Goal: Navigation & Orientation: Find specific page/section

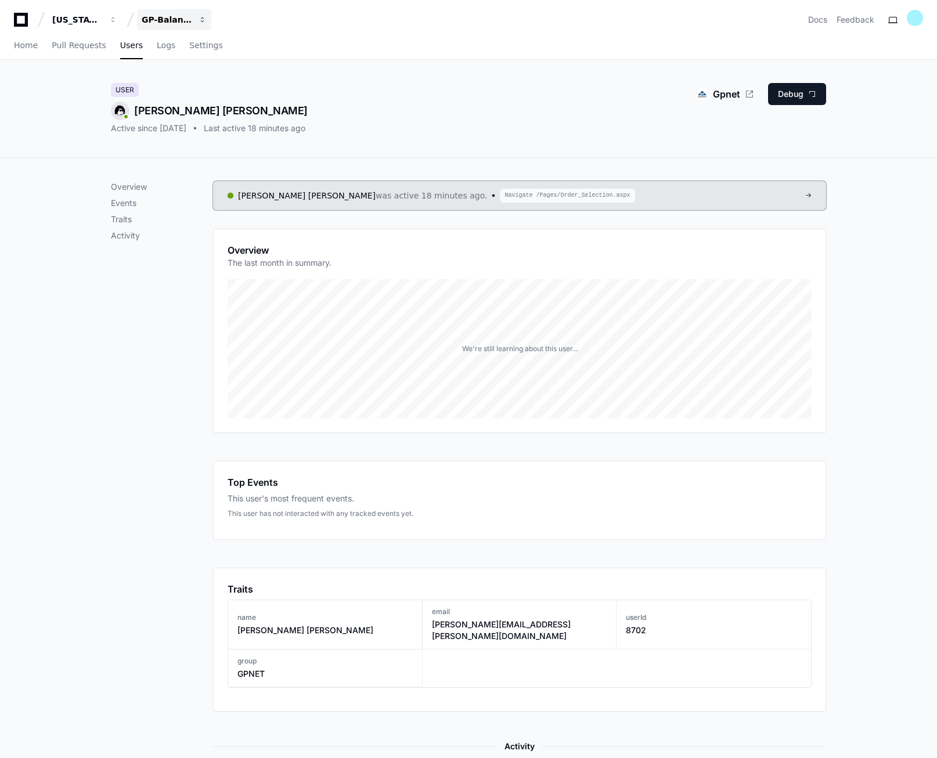
click at [183, 19] on div "GP-Balancing" at bounding box center [167, 20] width 50 height 12
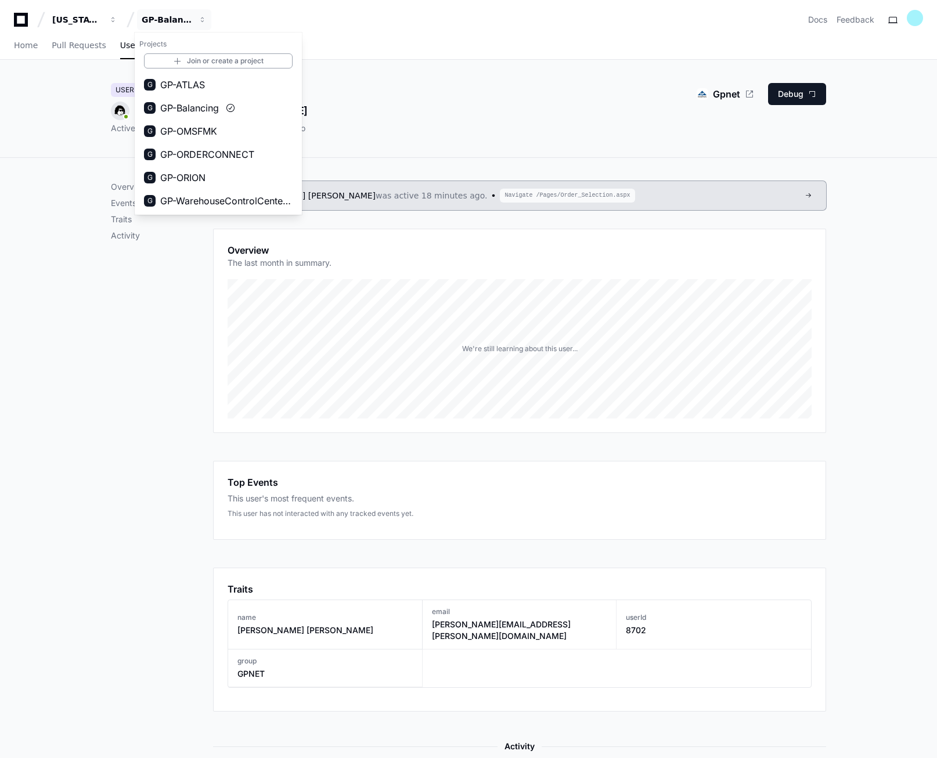
click at [174, 327] on div "Overview Events Traits Activity" at bounding box center [162, 546] width 102 height 730
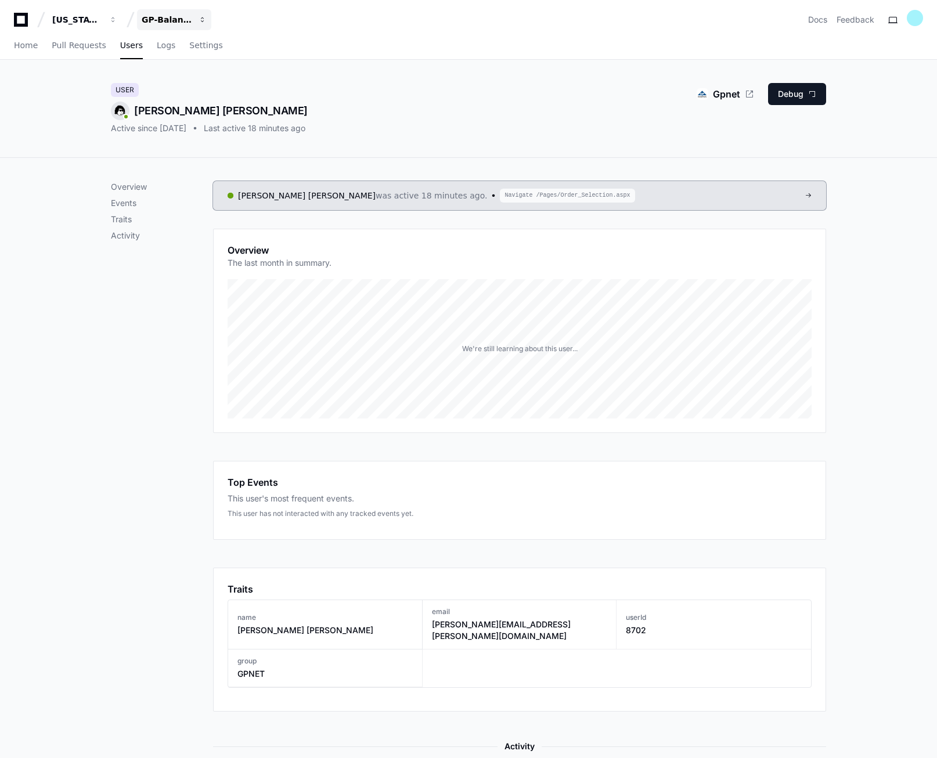
click at [169, 16] on div "GP-Balancing" at bounding box center [167, 20] width 50 height 12
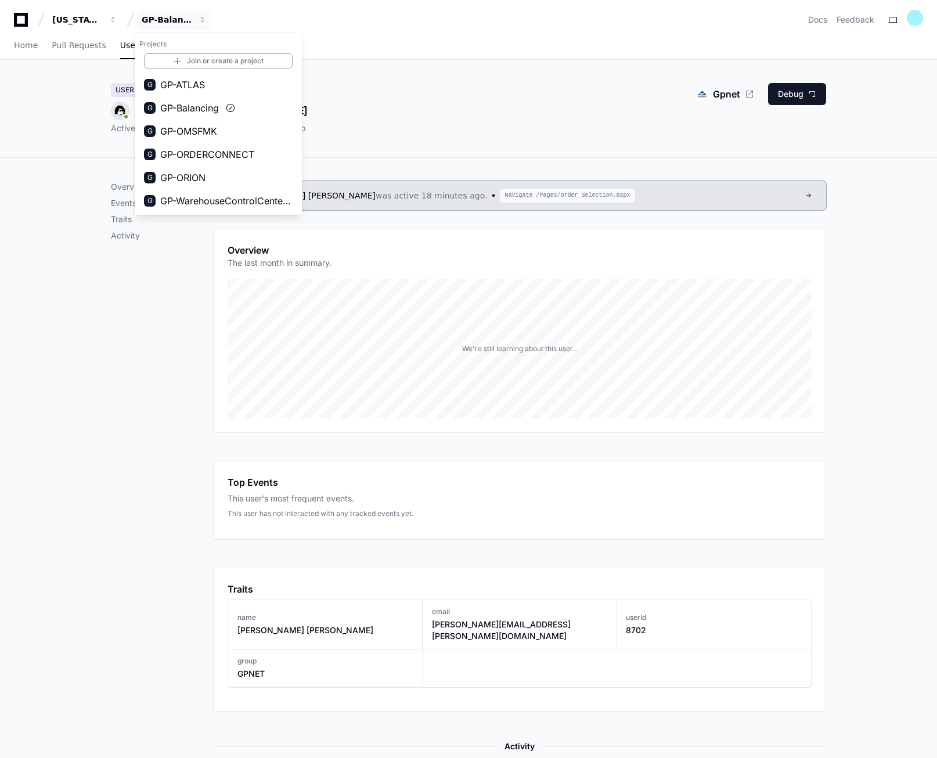
click at [158, 375] on div "Overview Events Traits Activity" at bounding box center [162, 546] width 102 height 730
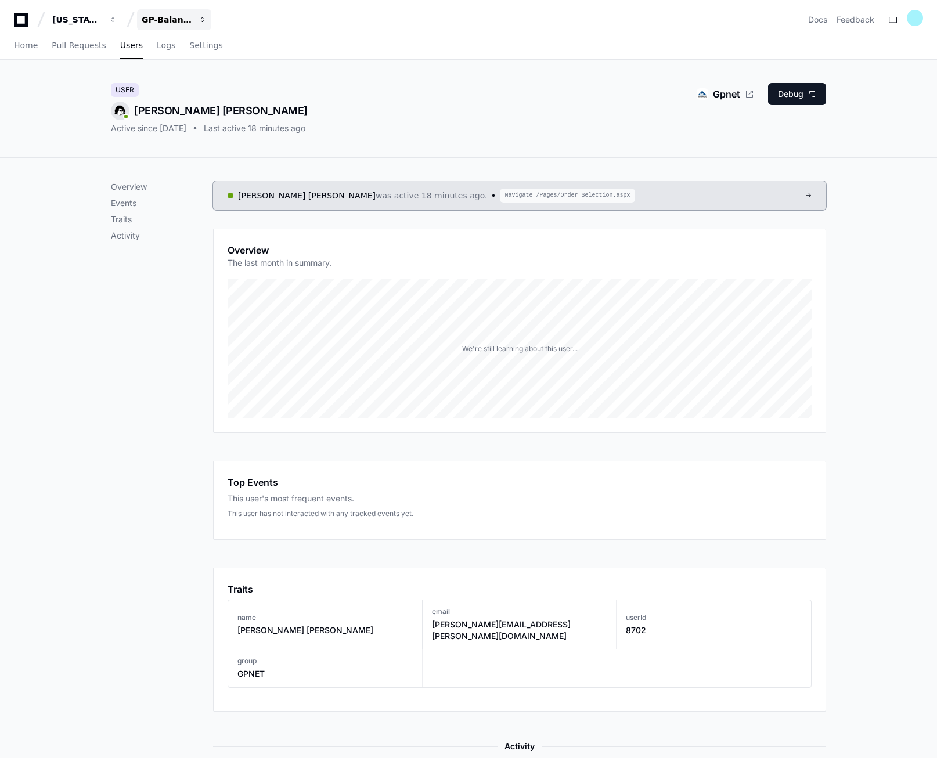
click at [169, 20] on div "GP-Balancing" at bounding box center [167, 20] width 50 height 12
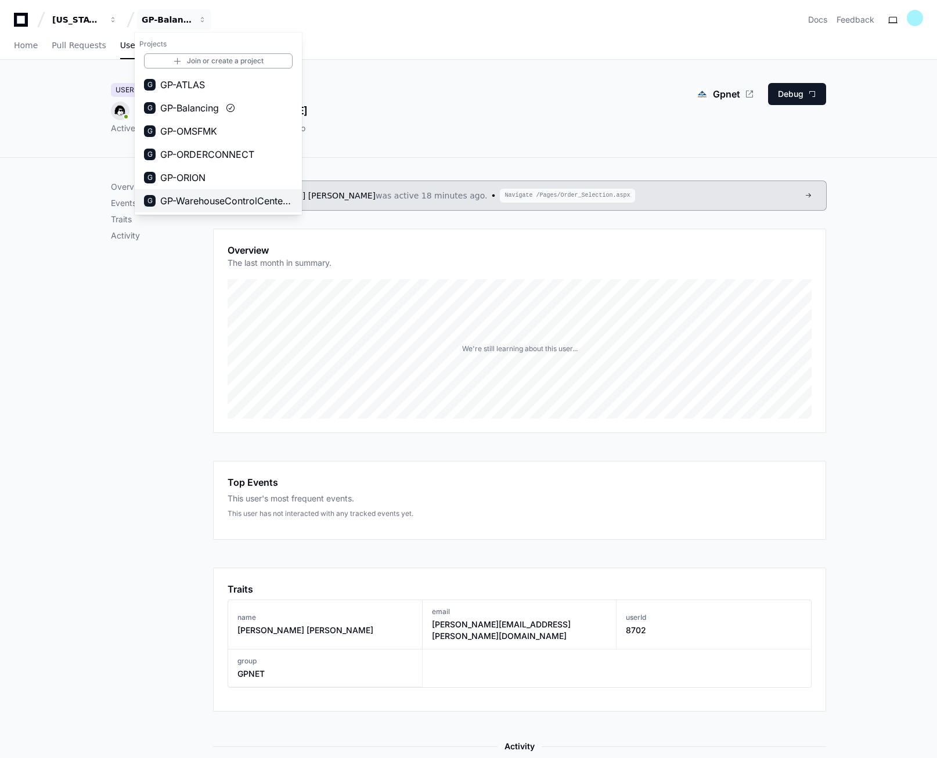
click at [226, 203] on span "GP-WarehouseControlCenterWCC)" at bounding box center [226, 201] width 132 height 14
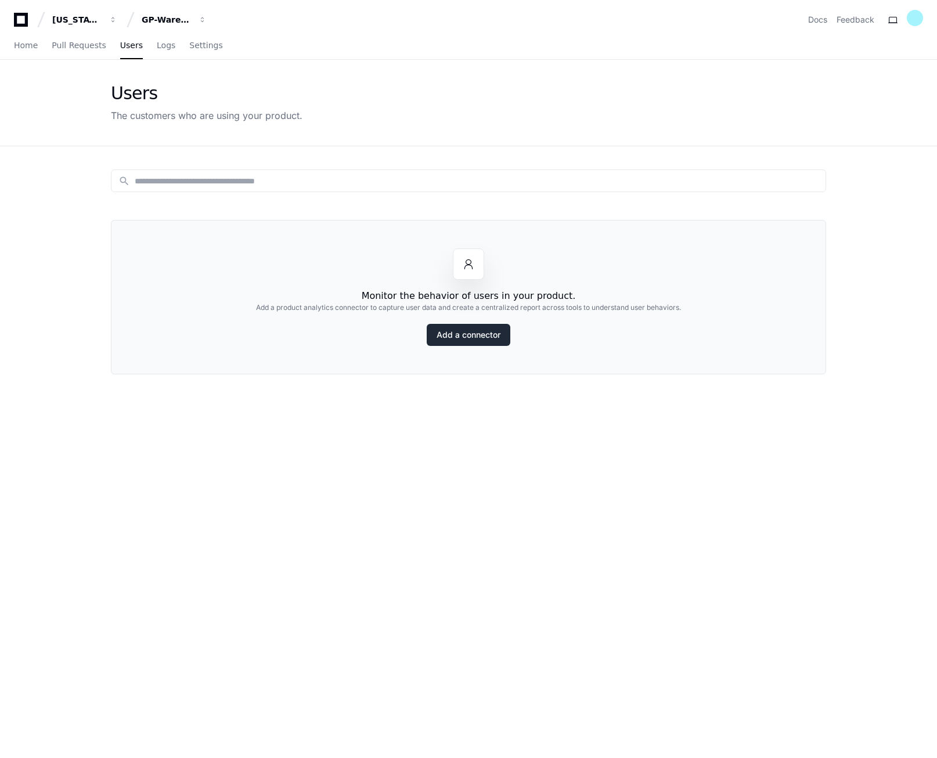
click at [478, 337] on link "Add a connector" at bounding box center [469, 335] width 84 height 22
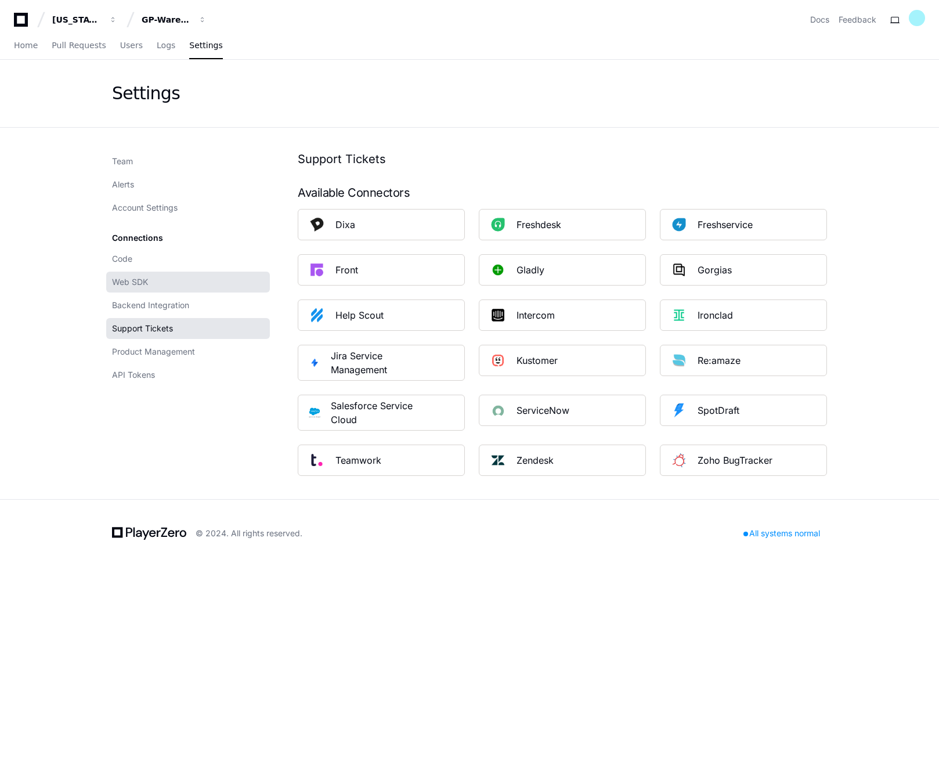
click at [143, 280] on span "Web SDK" at bounding box center [130, 282] width 36 height 12
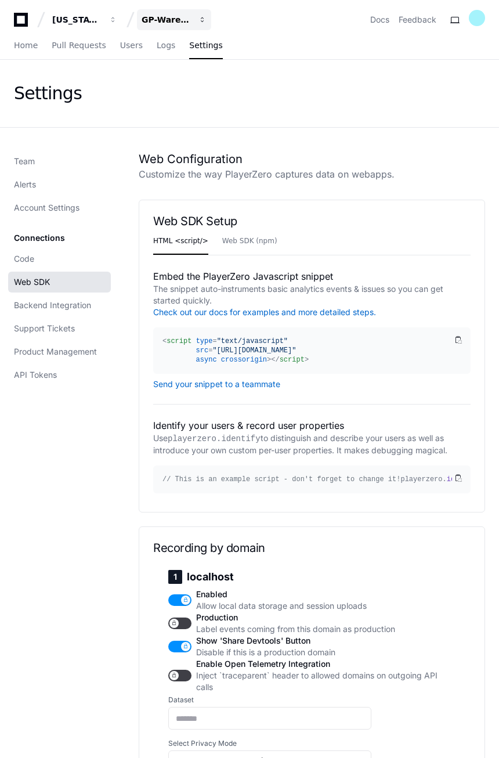
click at [181, 13] on button "GP-WarehouseControlCenterWCC)" at bounding box center [174, 19] width 74 height 21
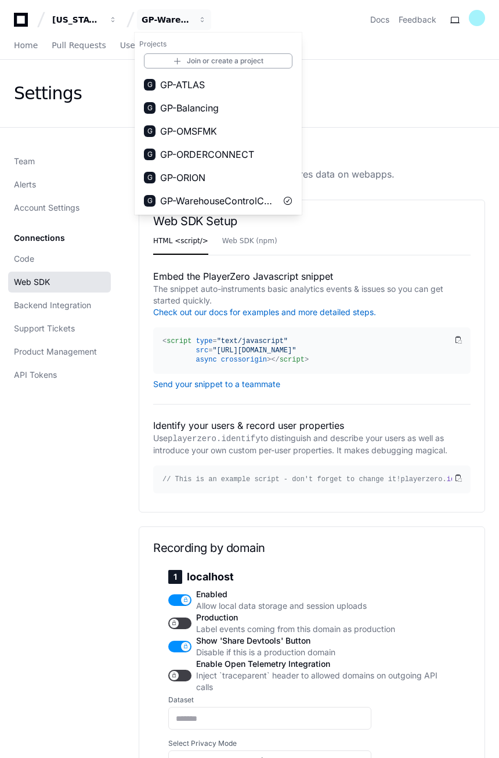
click at [372, 92] on div "Settings" at bounding box center [249, 93] width 471 height 21
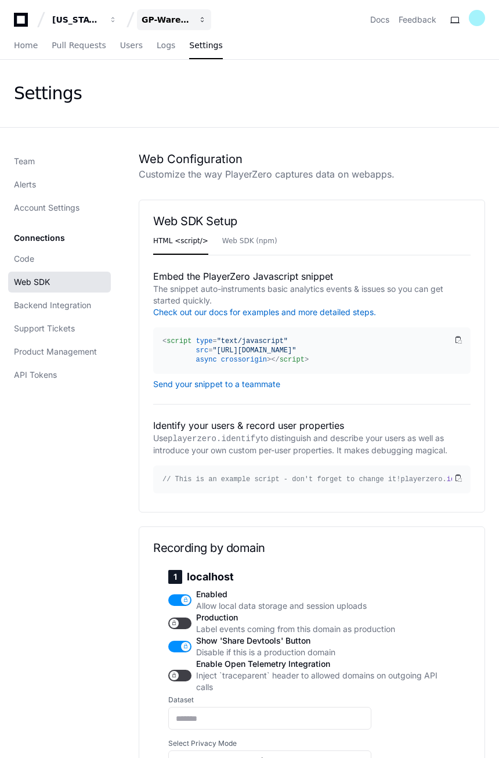
click at [168, 19] on div "GP-WarehouseControlCenterWCC)" at bounding box center [167, 20] width 50 height 12
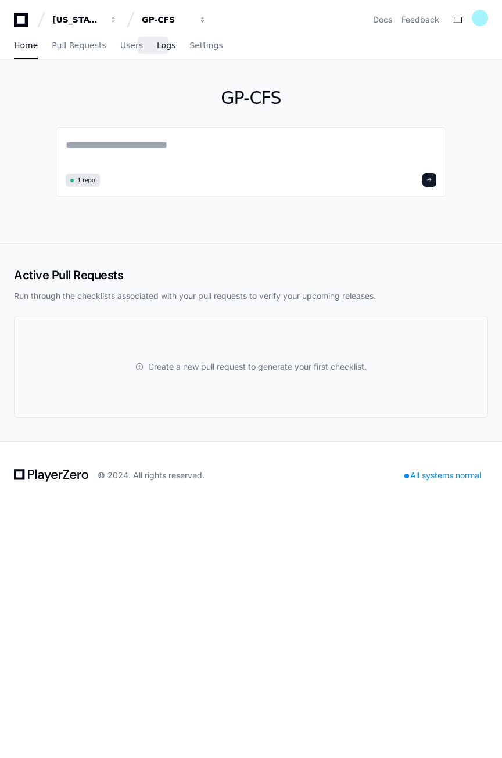
click at [157, 43] on span "Logs" at bounding box center [166, 45] width 19 height 7
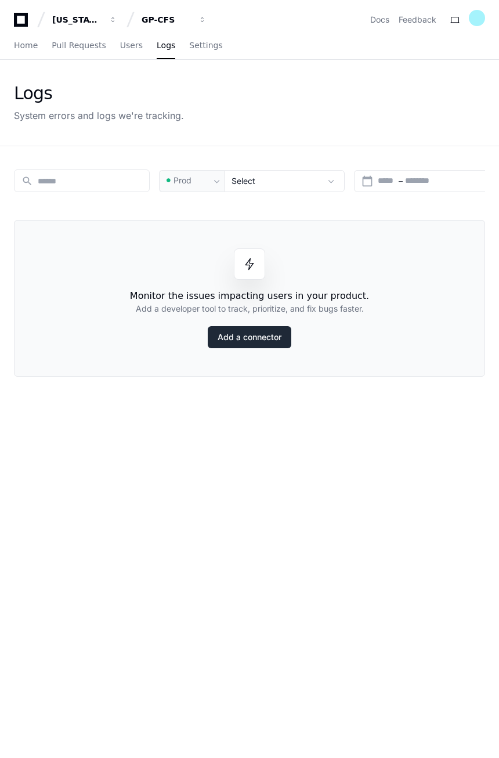
click at [258, 339] on link "Add a connector" at bounding box center [250, 337] width 84 height 22
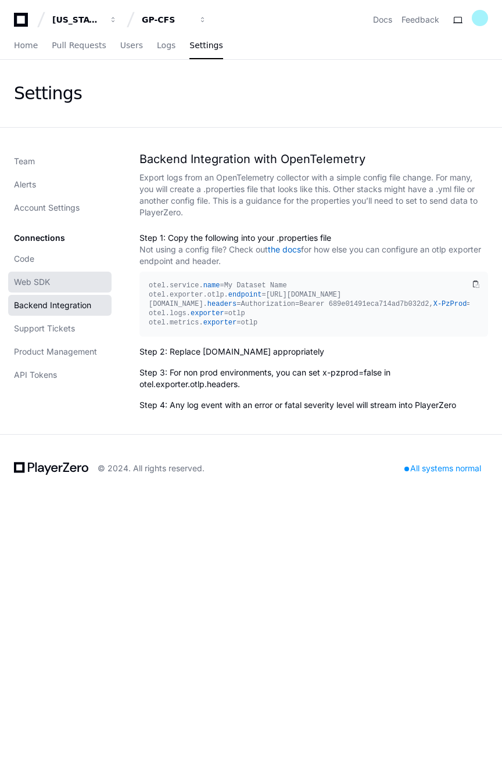
click at [34, 283] on span "Web SDK" at bounding box center [32, 282] width 36 height 12
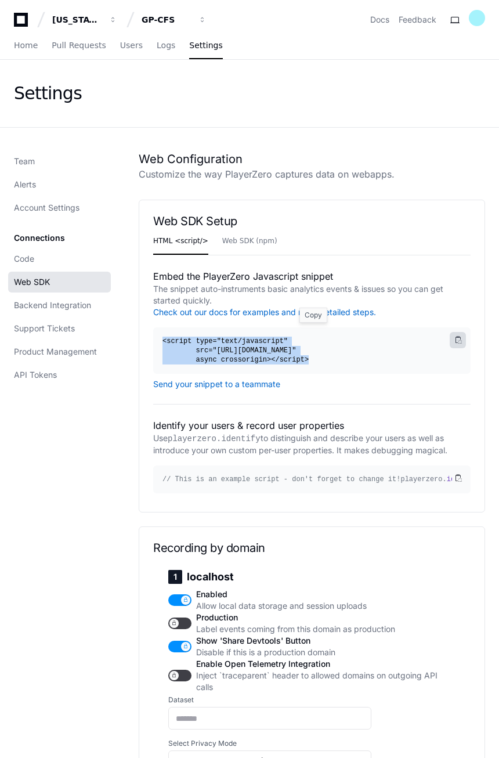
click at [461, 338] on span at bounding box center [458, 340] width 7 height 7
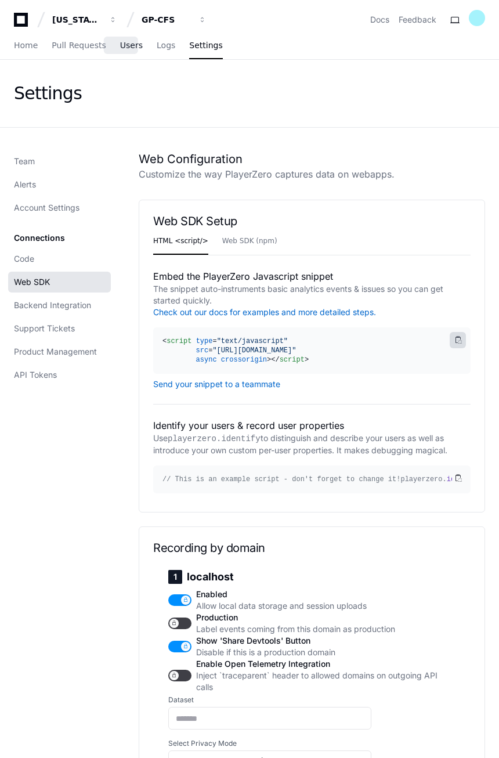
click at [125, 42] on span "Users" at bounding box center [131, 45] width 23 height 7
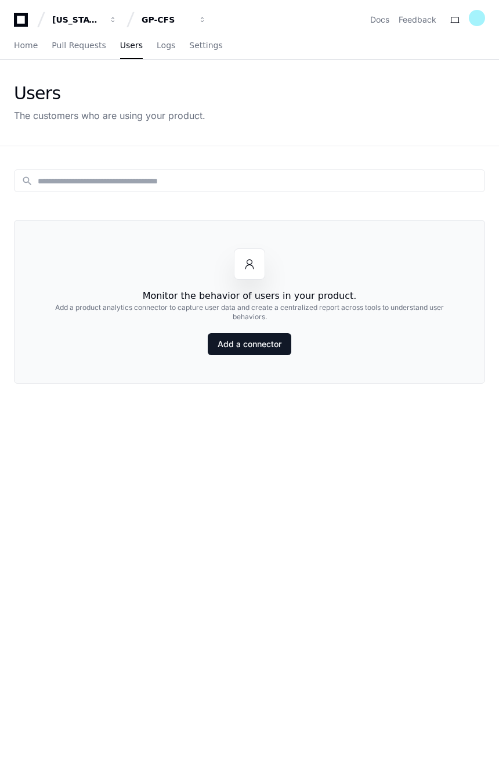
click at [278, 443] on div "search Monitor the behavior of users in your product. Add a product analytics c…" at bounding box center [249, 525] width 499 height 758
click at [168, 26] on button "GP-CFS" at bounding box center [174, 19] width 74 height 21
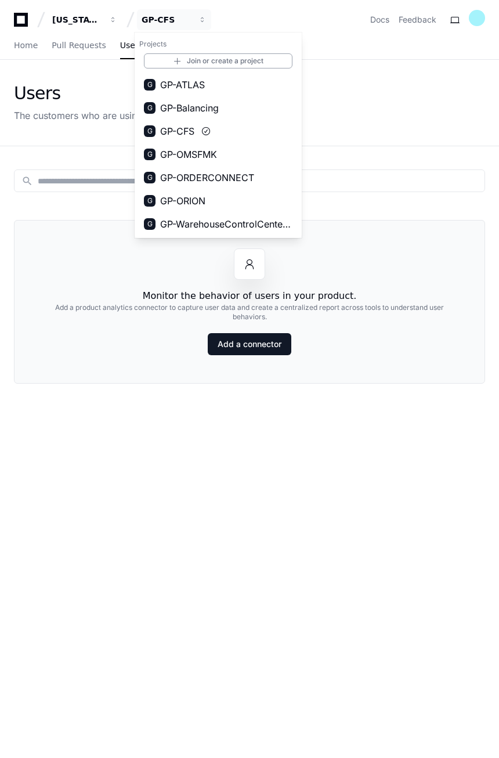
click at [383, 114] on div "Users The customers who are using your product." at bounding box center [249, 102] width 471 height 39
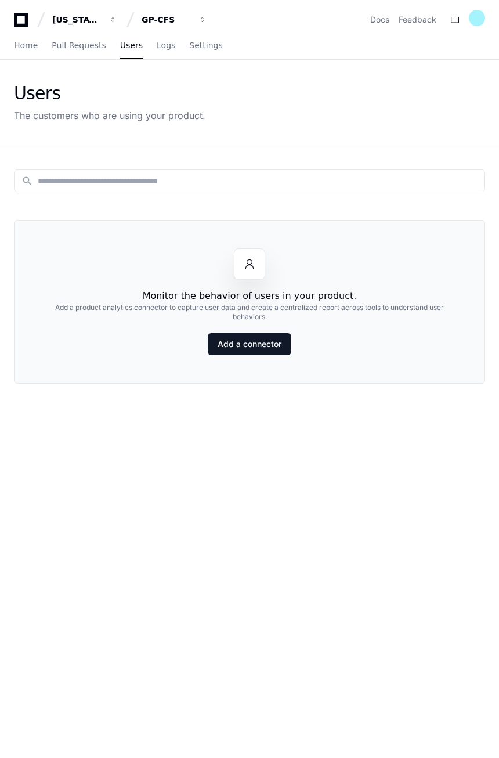
click at [351, 127] on div "Users The customers who are using your product." at bounding box center [249, 103] width 499 height 86
click at [157, 48] on span "Logs" at bounding box center [166, 45] width 19 height 7
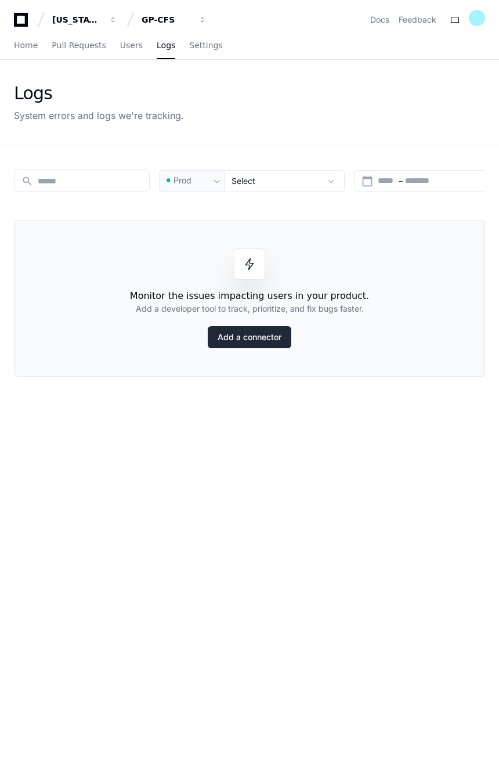
click at [261, 336] on link "Add a connector" at bounding box center [250, 337] width 84 height 22
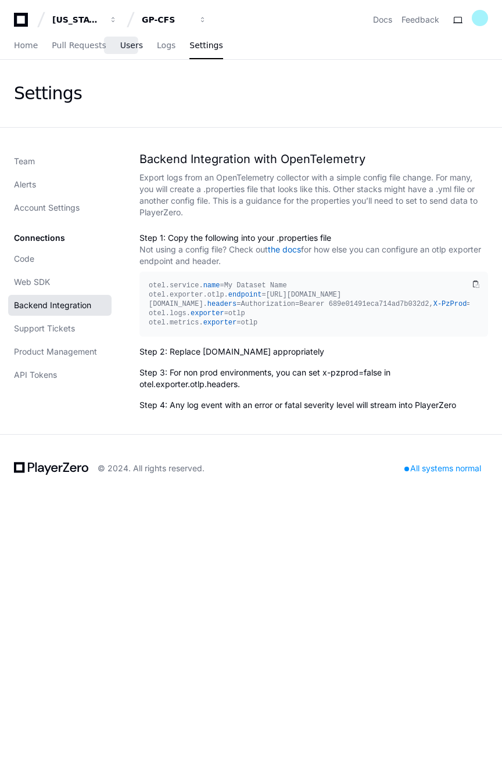
click at [120, 46] on span "Users" at bounding box center [131, 45] width 23 height 7
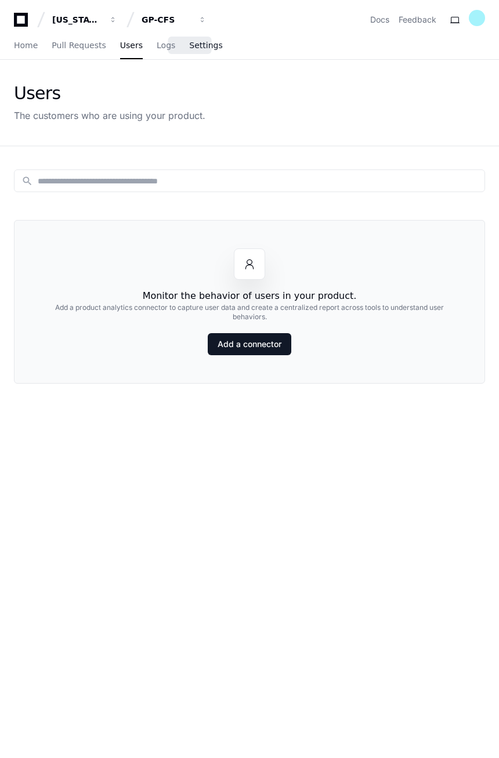
click at [189, 48] on span "Settings" at bounding box center [205, 45] width 33 height 7
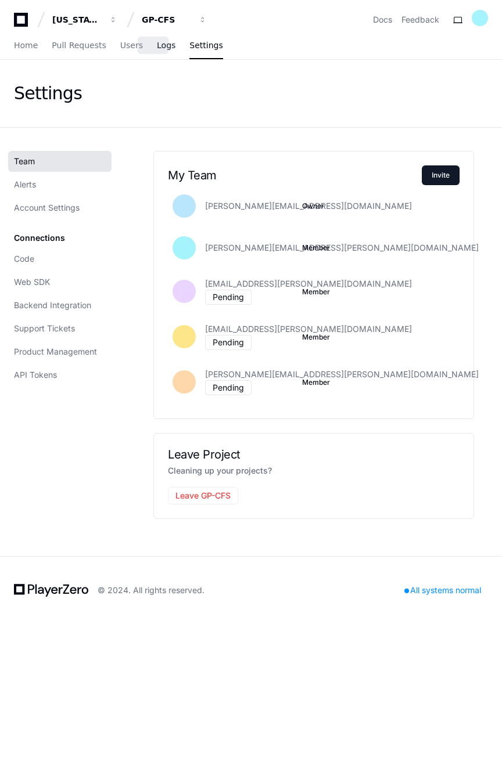
click at [157, 48] on span "Logs" at bounding box center [166, 45] width 19 height 7
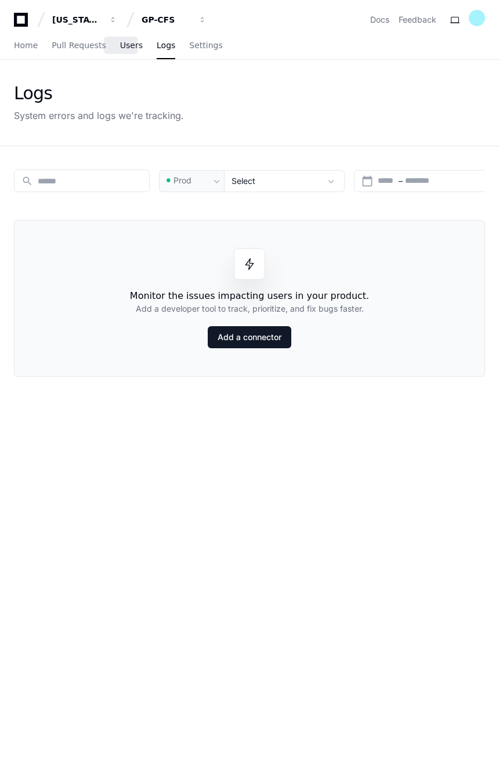
click at [120, 46] on span "Users" at bounding box center [131, 45] width 23 height 7
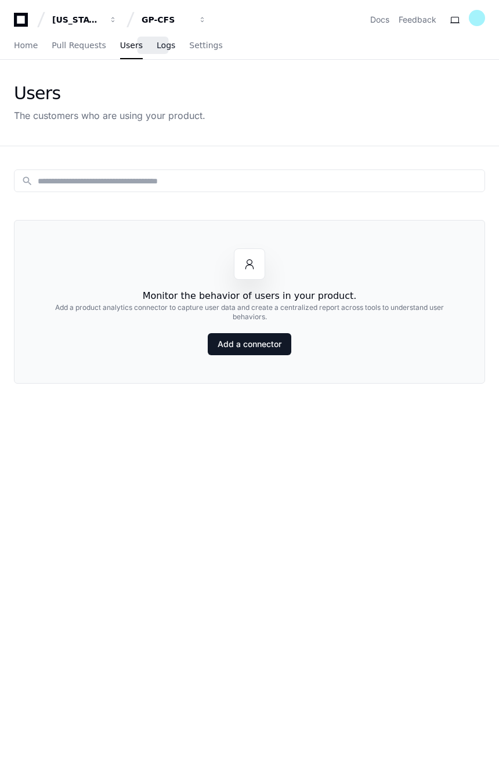
click at [157, 47] on span "Logs" at bounding box center [166, 45] width 19 height 7
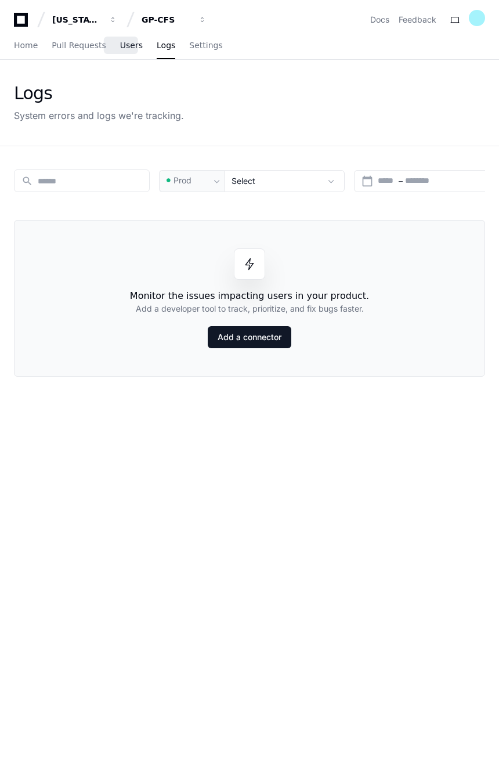
click at [125, 47] on span "Users" at bounding box center [131, 45] width 23 height 7
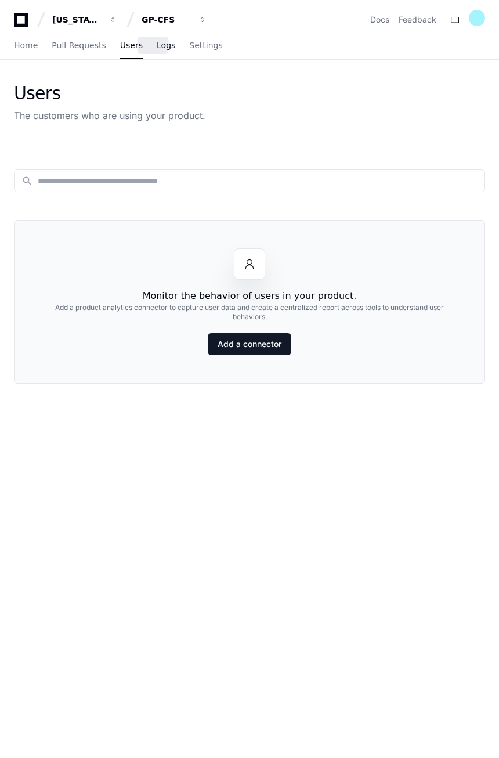
click at [157, 45] on span "Logs" at bounding box center [166, 45] width 19 height 7
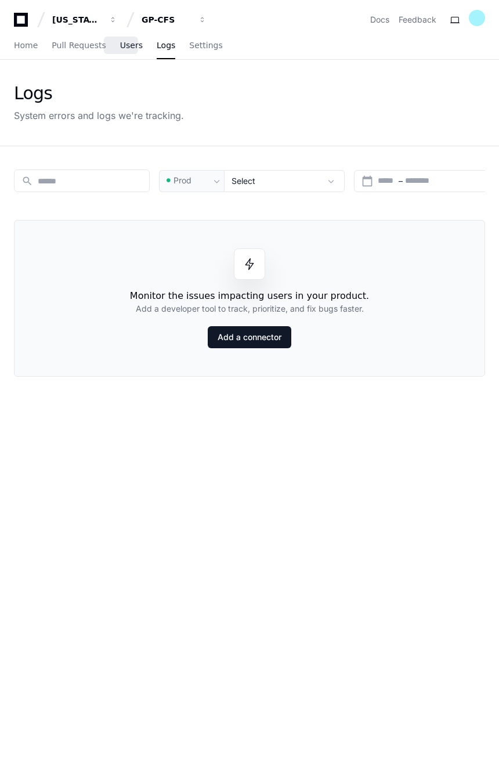
click at [122, 46] on span "Users" at bounding box center [131, 45] width 23 height 7
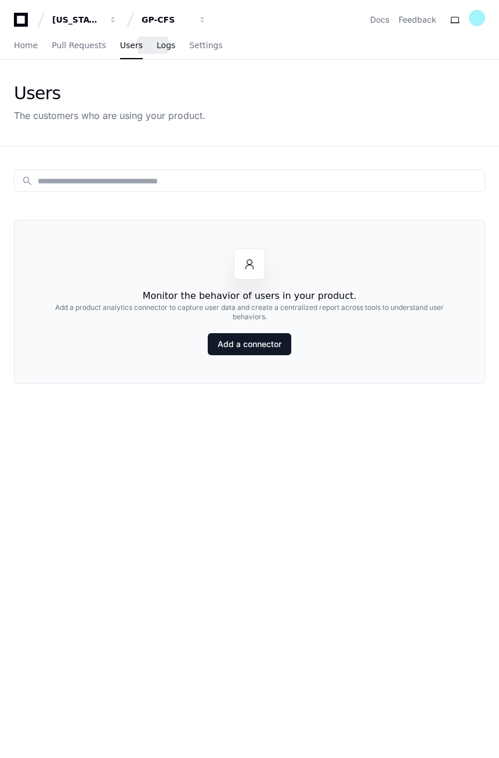
click at [157, 49] on span "Logs" at bounding box center [166, 45] width 19 height 7
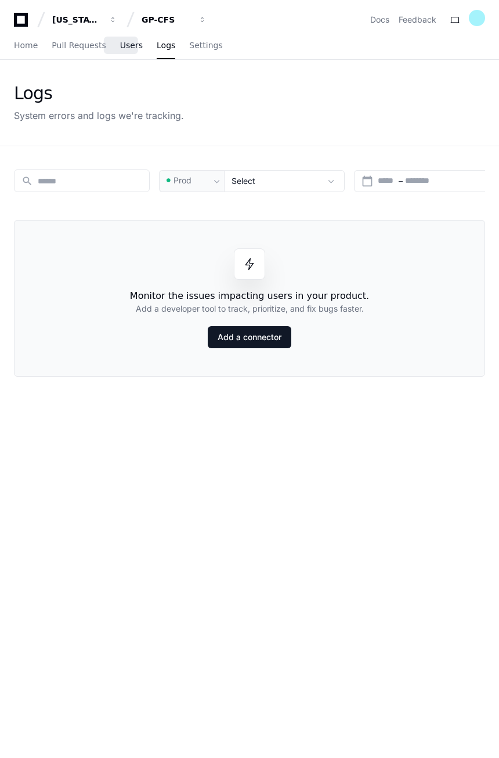
click at [122, 46] on span "Users" at bounding box center [131, 45] width 23 height 7
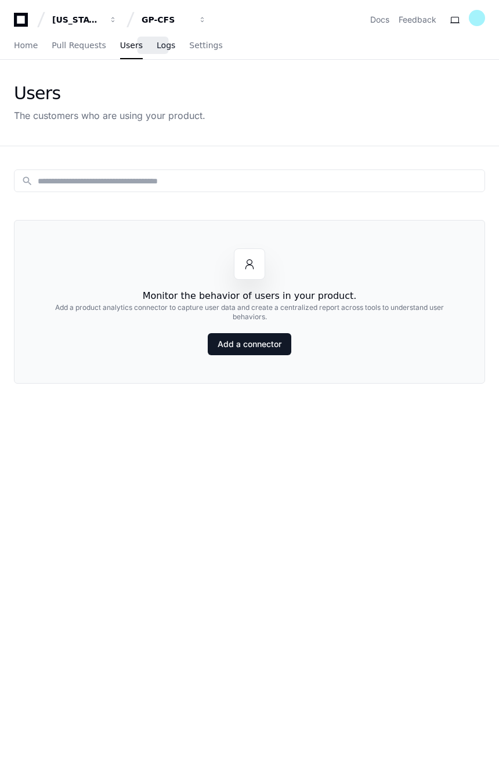
click at [157, 51] on link "Logs" at bounding box center [166, 46] width 19 height 27
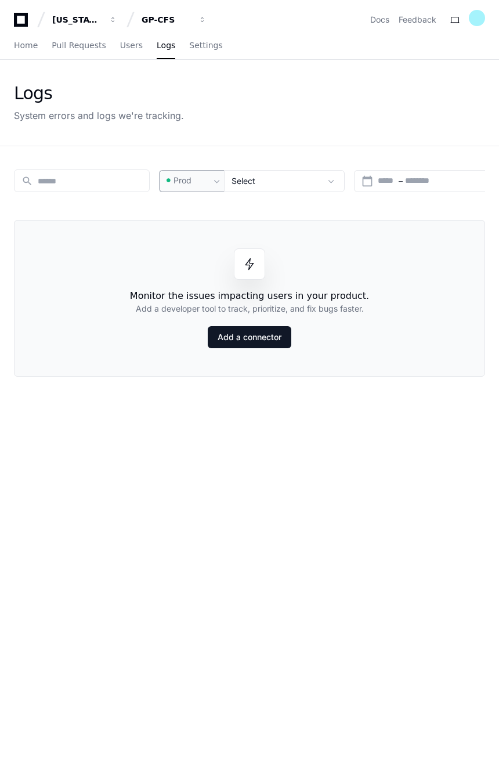
click at [209, 179] on div "Prod" at bounding box center [187, 181] width 46 height 12
click at [200, 250] on mat-option "Pre-Prod" at bounding box center [205, 242] width 93 height 28
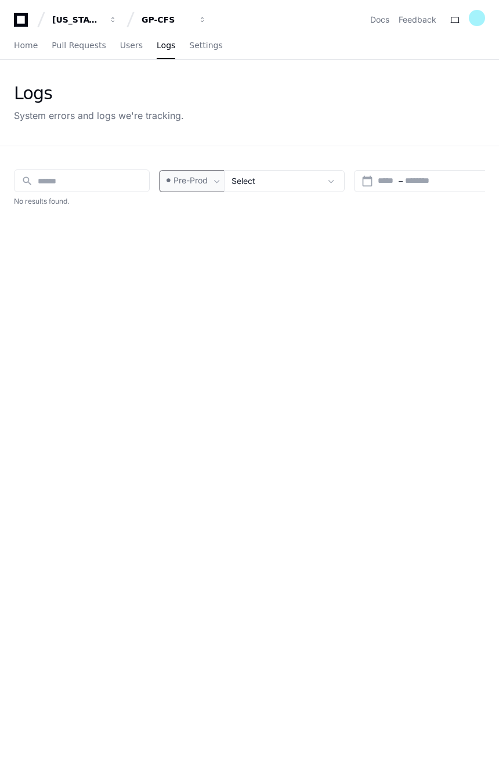
click at [200, 181] on span "Pre-Prod" at bounding box center [191, 181] width 34 height 12
click at [200, 208] on mat-option "Prod" at bounding box center [205, 213] width 93 height 28
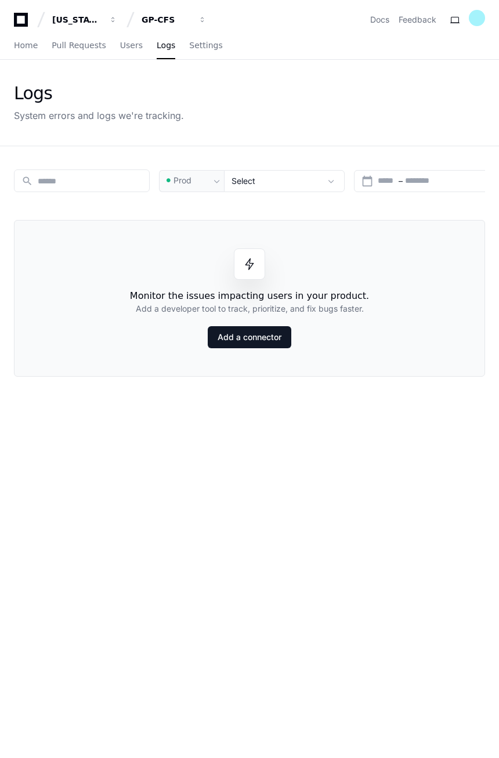
click at [251, 268] on span at bounding box center [250, 264] width 12 height 12
click at [124, 52] on link "Users" at bounding box center [131, 46] width 23 height 27
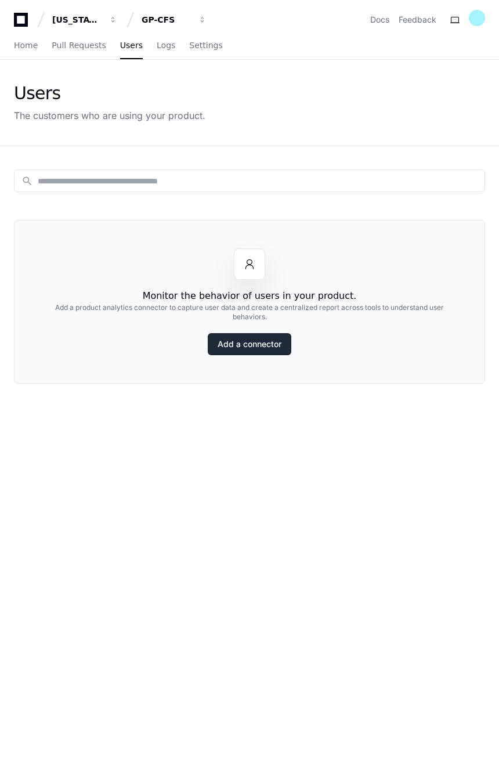
click at [251, 354] on link "Add a connector" at bounding box center [250, 344] width 84 height 22
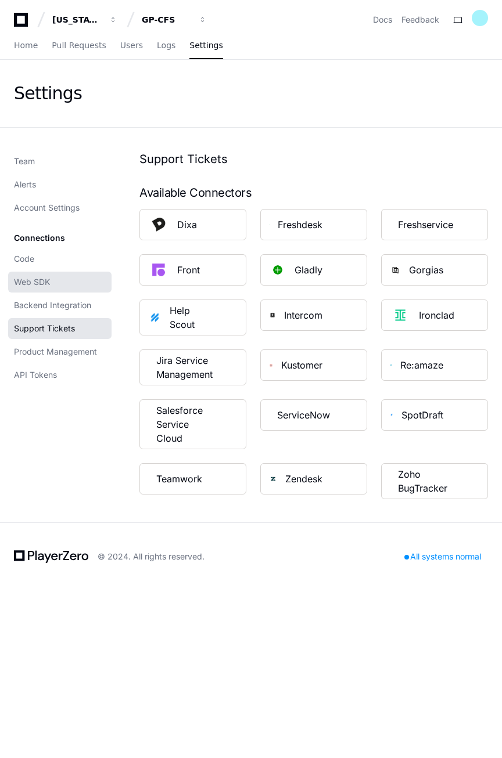
click at [31, 277] on span "Web SDK" at bounding box center [32, 282] width 36 height 12
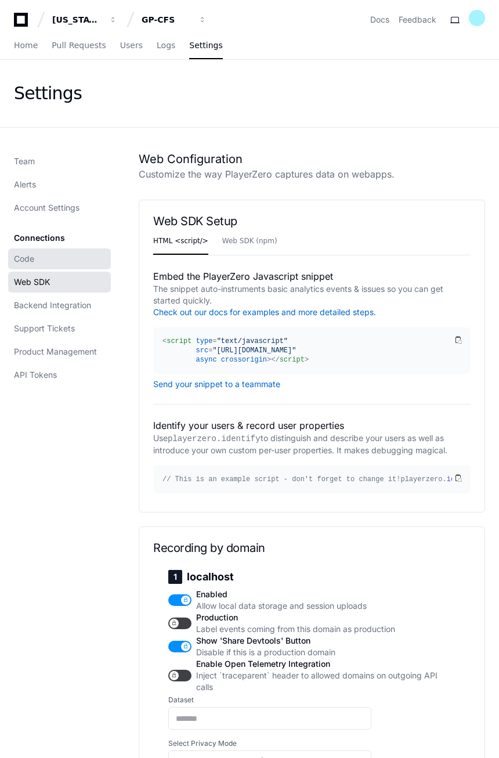
click at [29, 263] on span "Code" at bounding box center [24, 259] width 20 height 12
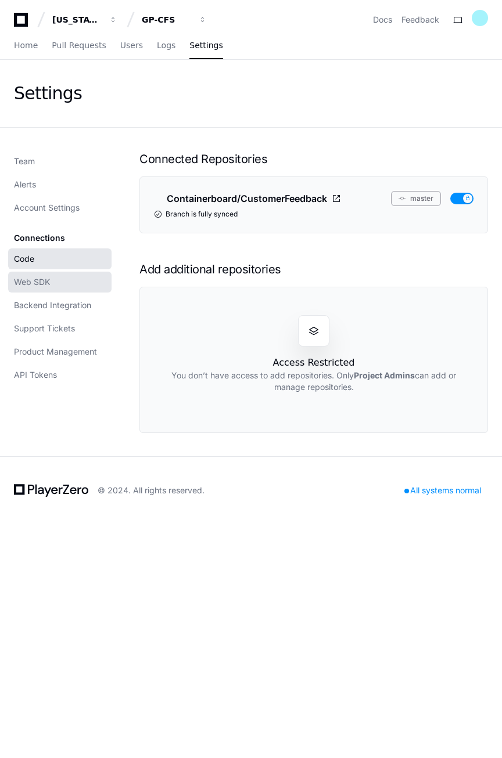
click at [41, 284] on span "Web SDK" at bounding box center [32, 282] width 36 height 12
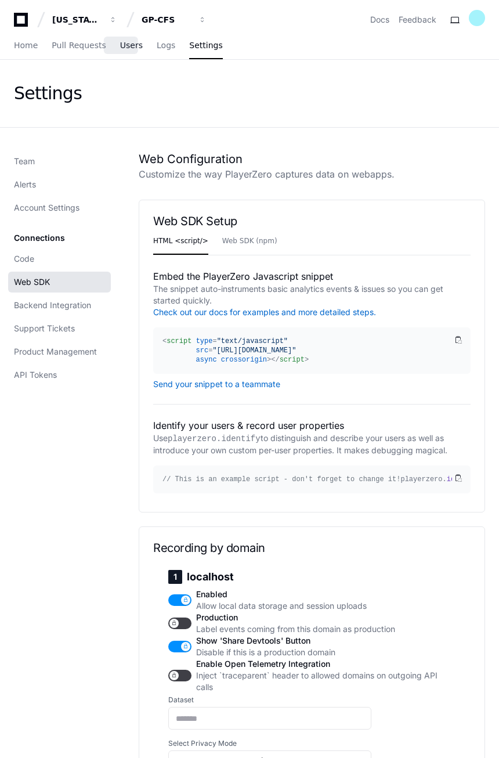
click at [120, 45] on span "Users" at bounding box center [131, 45] width 23 height 7
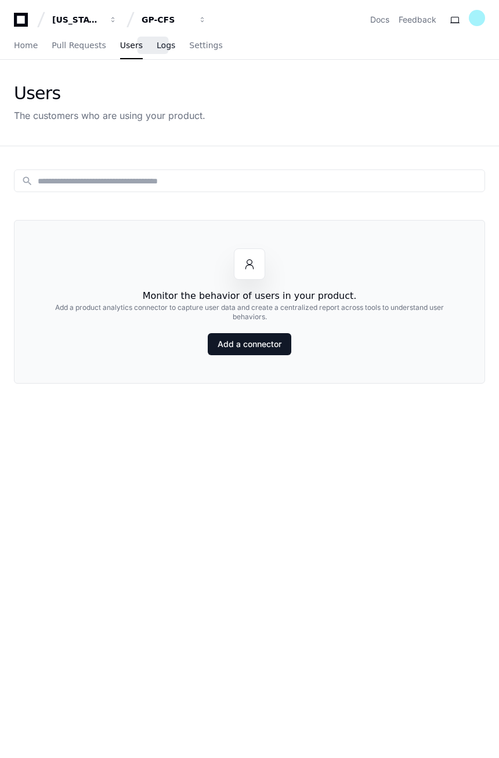
click at [157, 49] on span "Logs" at bounding box center [166, 45] width 19 height 7
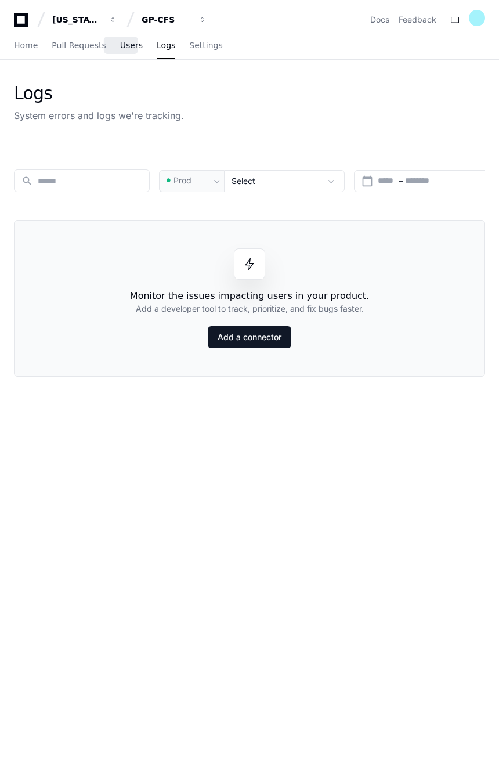
click at [121, 44] on span "Users" at bounding box center [131, 45] width 23 height 7
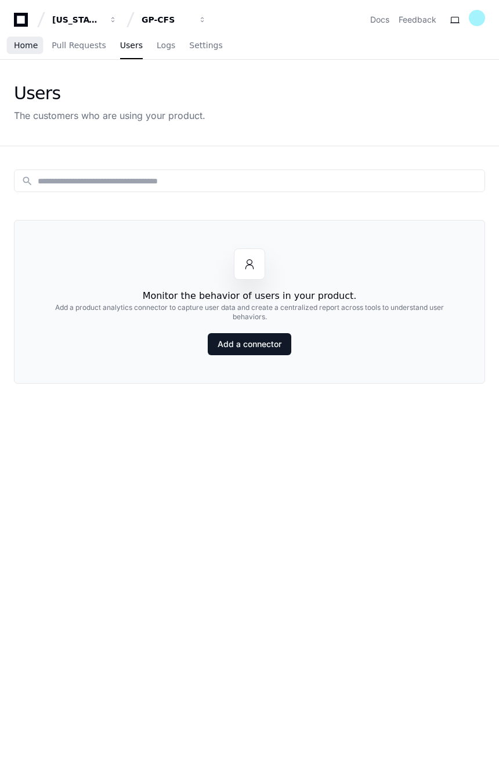
click at [28, 47] on span "Home" at bounding box center [26, 45] width 24 height 7
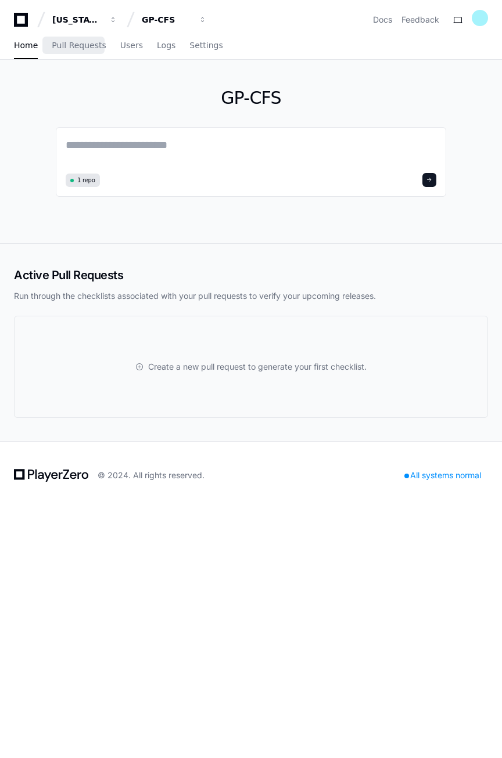
click at [73, 47] on span "Pull Requests" at bounding box center [79, 45] width 54 height 7
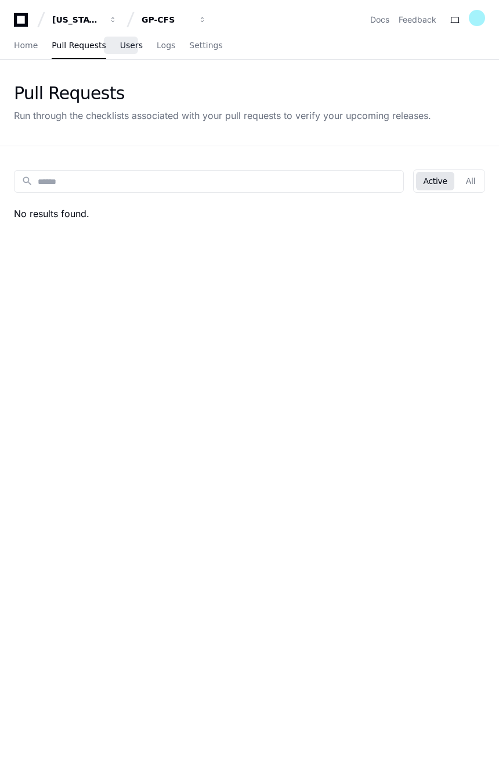
click at [120, 46] on span "Users" at bounding box center [131, 45] width 23 height 7
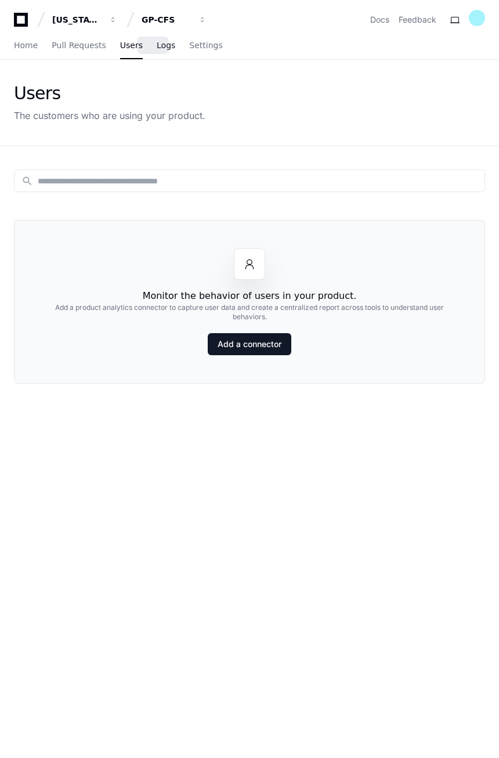
click at [157, 44] on span "Logs" at bounding box center [166, 45] width 19 height 7
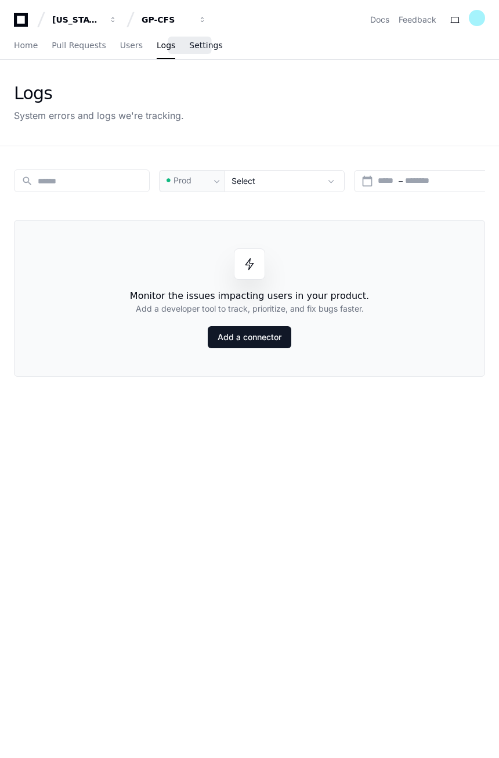
click at [193, 44] on span "Settings" at bounding box center [205, 45] width 33 height 7
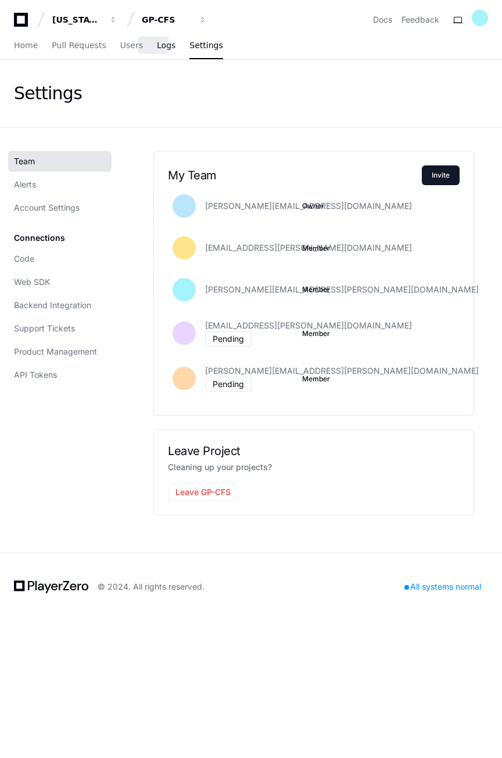
click at [157, 47] on span "Logs" at bounding box center [166, 45] width 19 height 7
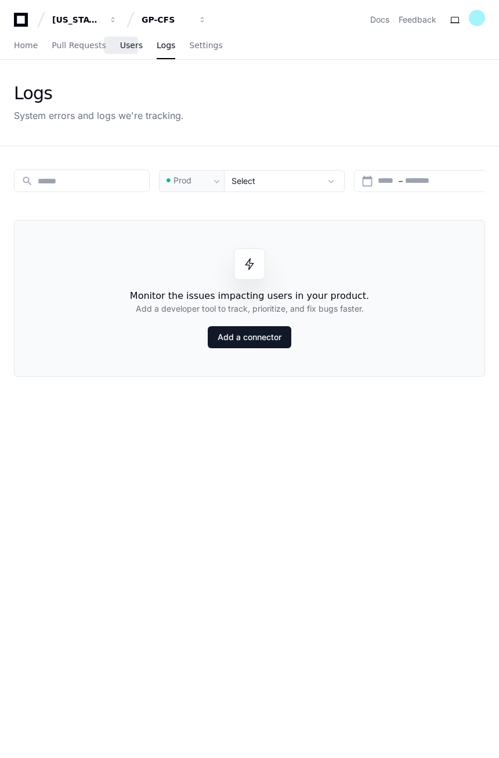
click at [120, 45] on span "Users" at bounding box center [131, 45] width 23 height 7
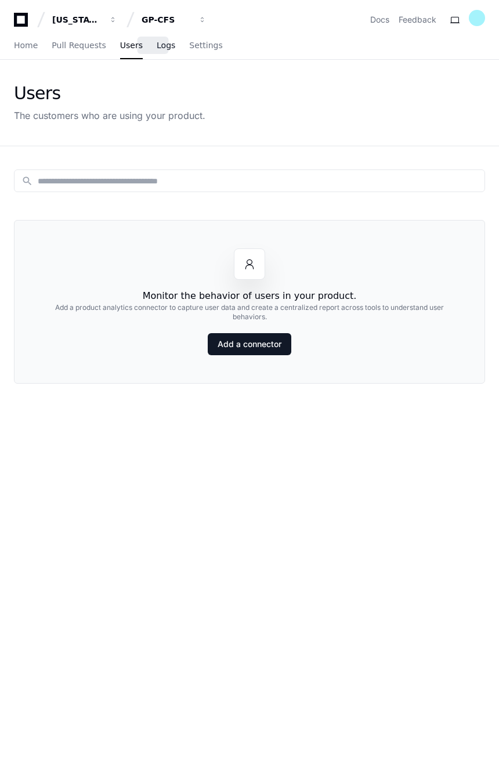
click at [157, 47] on span "Logs" at bounding box center [166, 45] width 19 height 7
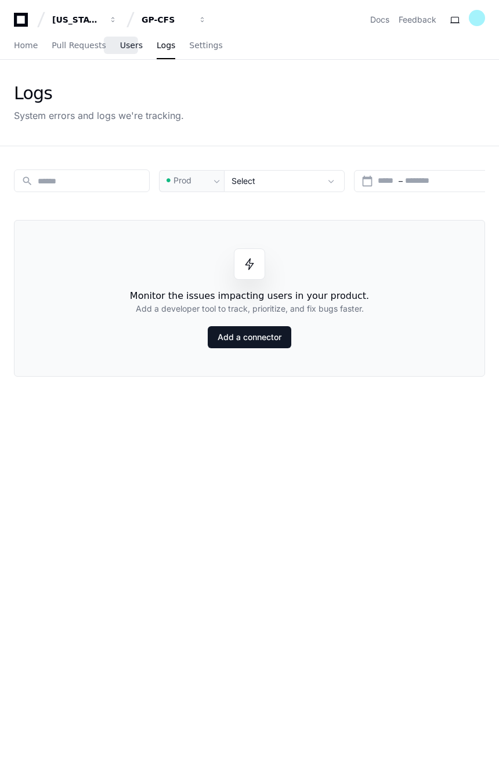
click at [127, 49] on span "Users" at bounding box center [131, 45] width 23 height 7
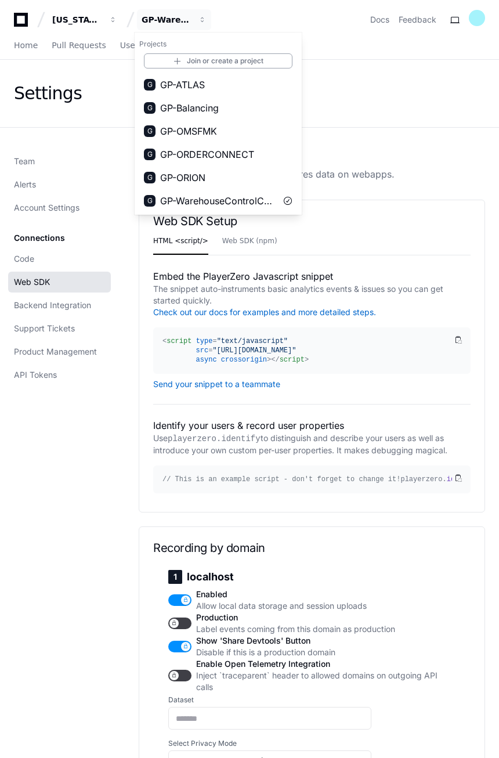
click at [366, 89] on div "Settings" at bounding box center [249, 93] width 471 height 21
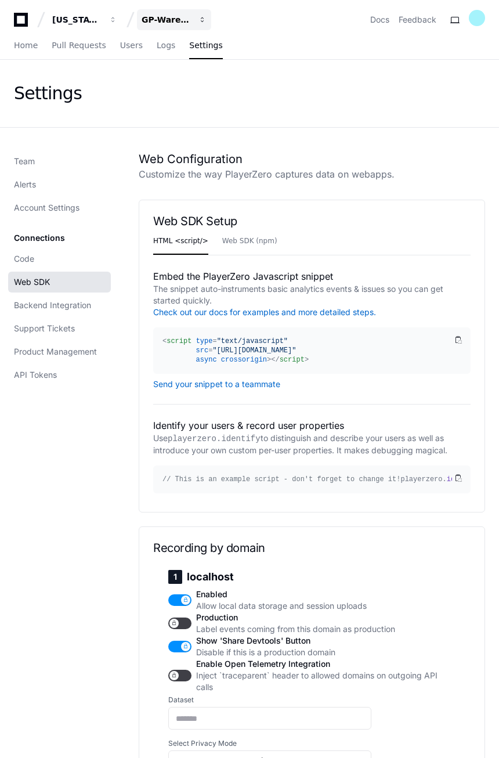
click at [176, 21] on div "GP-WarehouseControlCenterWCC)" at bounding box center [167, 20] width 50 height 12
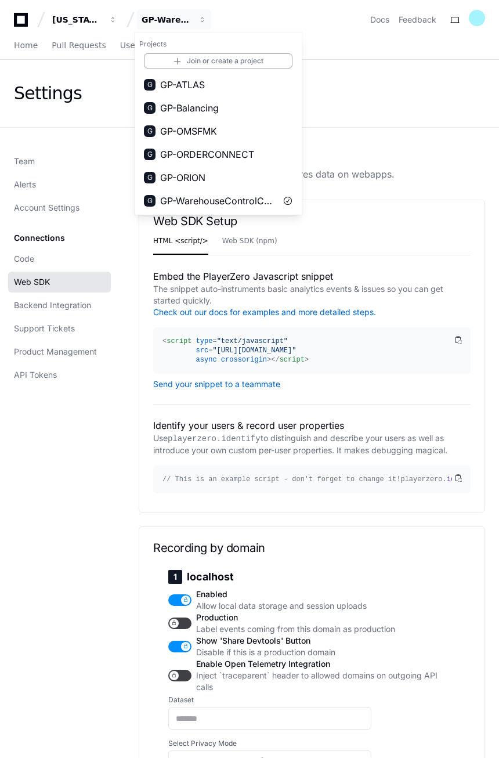
click at [372, 95] on div "Settings" at bounding box center [249, 93] width 471 height 21
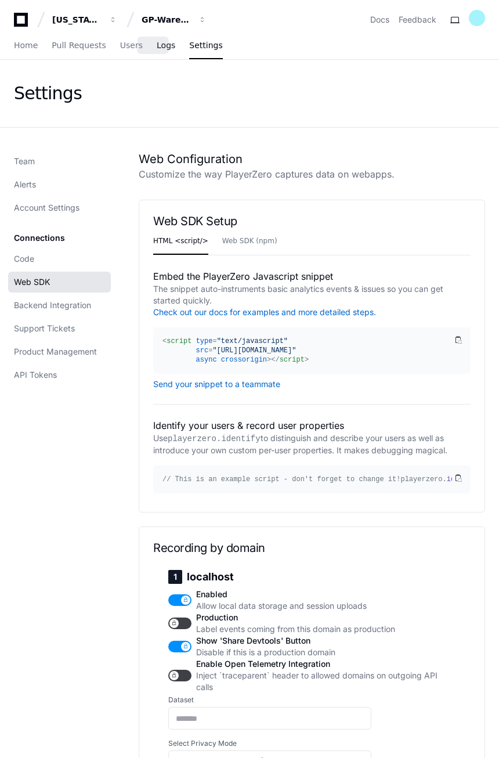
click at [157, 49] on span "Logs" at bounding box center [166, 45] width 19 height 7
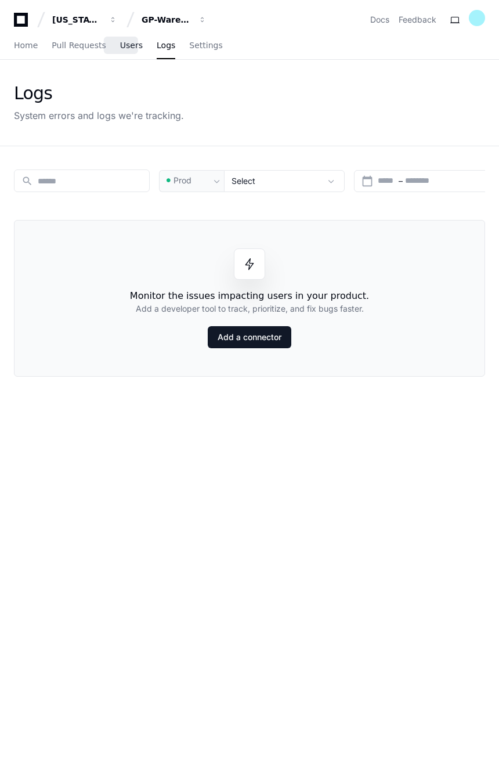
click at [120, 49] on span "Users" at bounding box center [131, 45] width 23 height 7
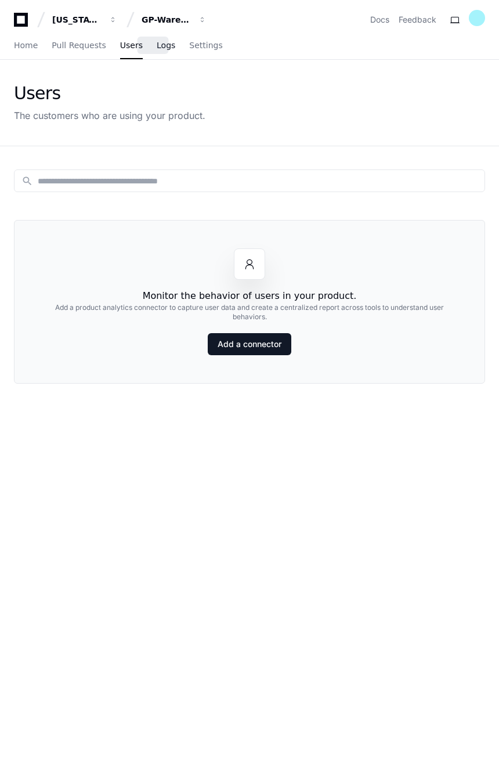
click at [157, 44] on span "Logs" at bounding box center [166, 45] width 19 height 7
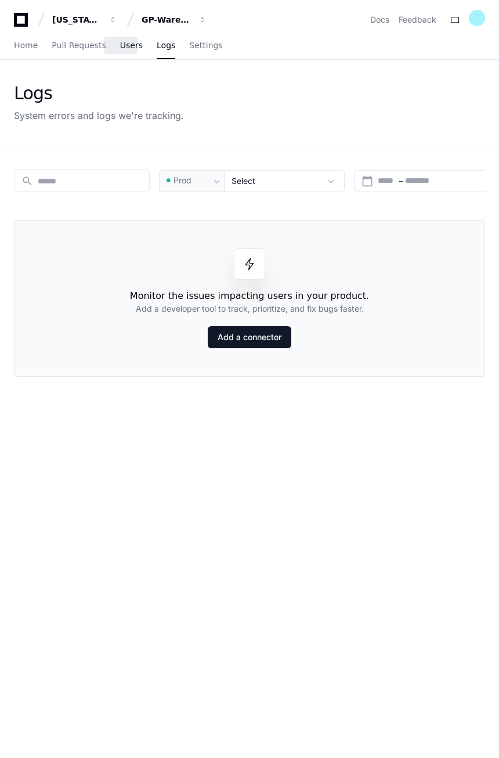
click at [120, 49] on span "Users" at bounding box center [131, 45] width 23 height 7
